Goal: Communication & Community: Ask a question

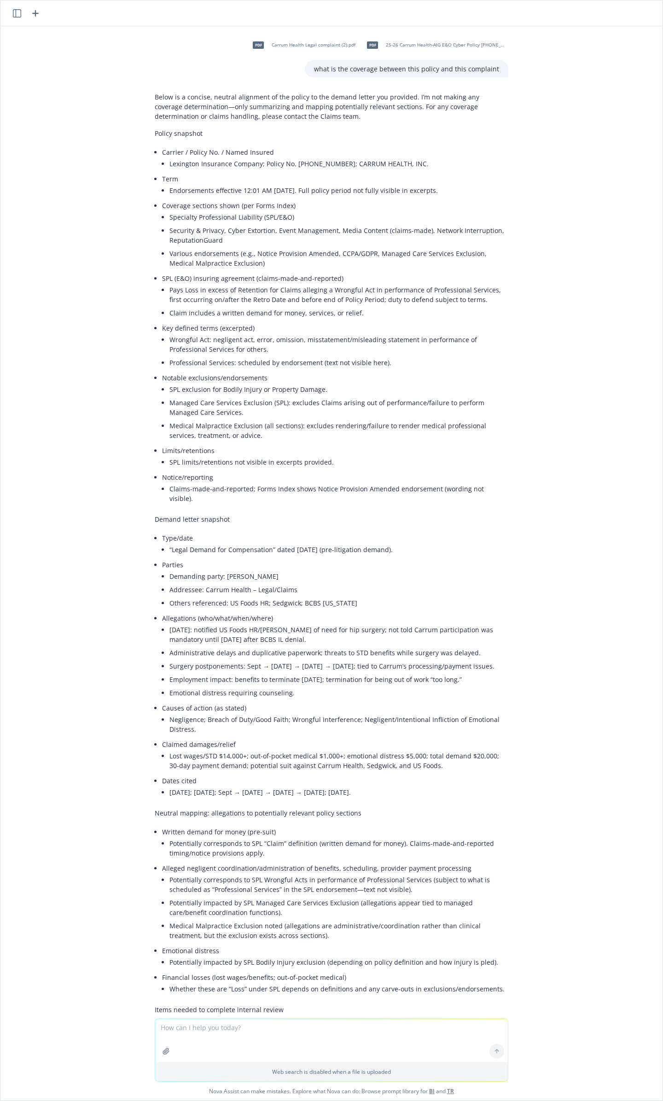
scroll to position [122, 0]
